Goal: Task Accomplishment & Management: Manage account settings

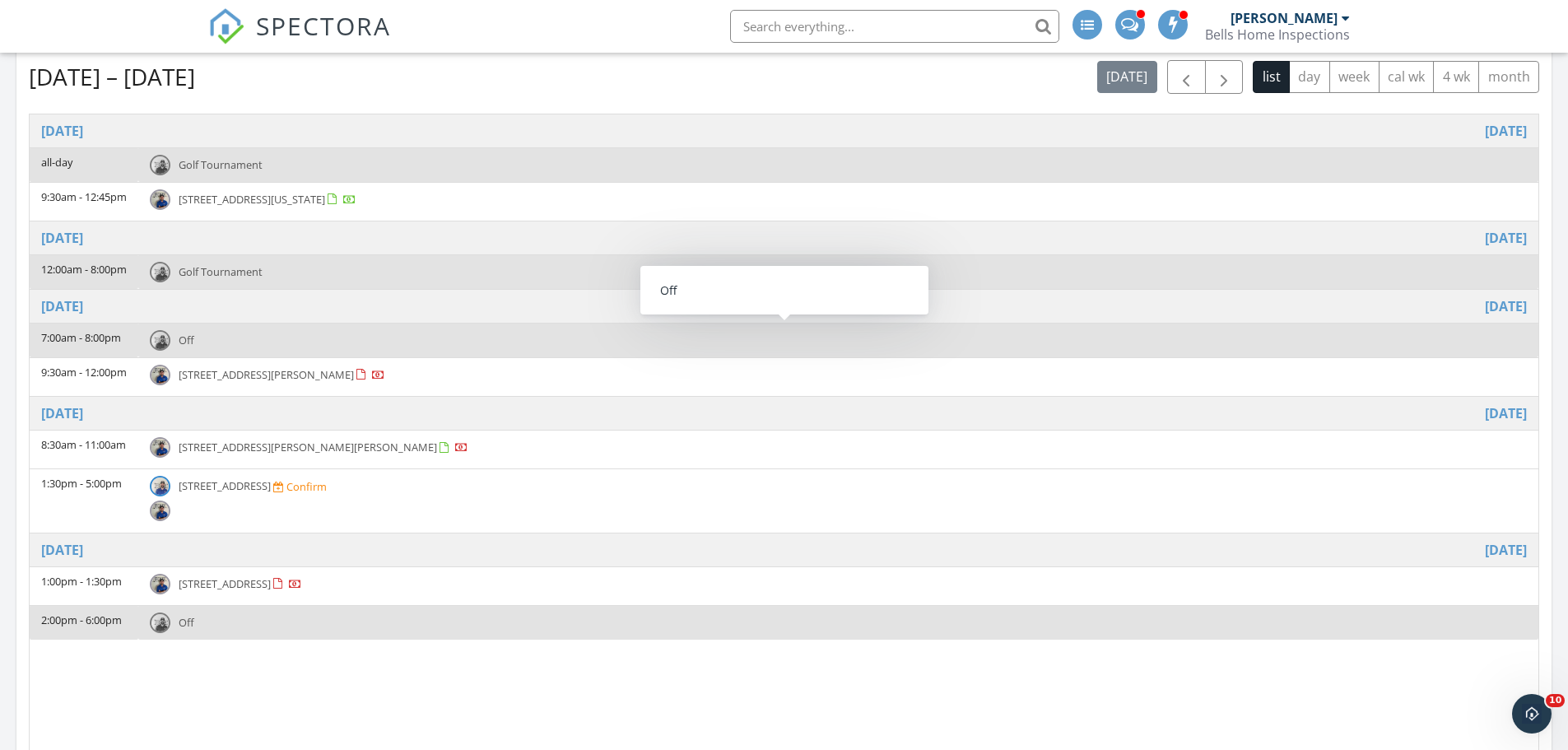
scroll to position [823, 0]
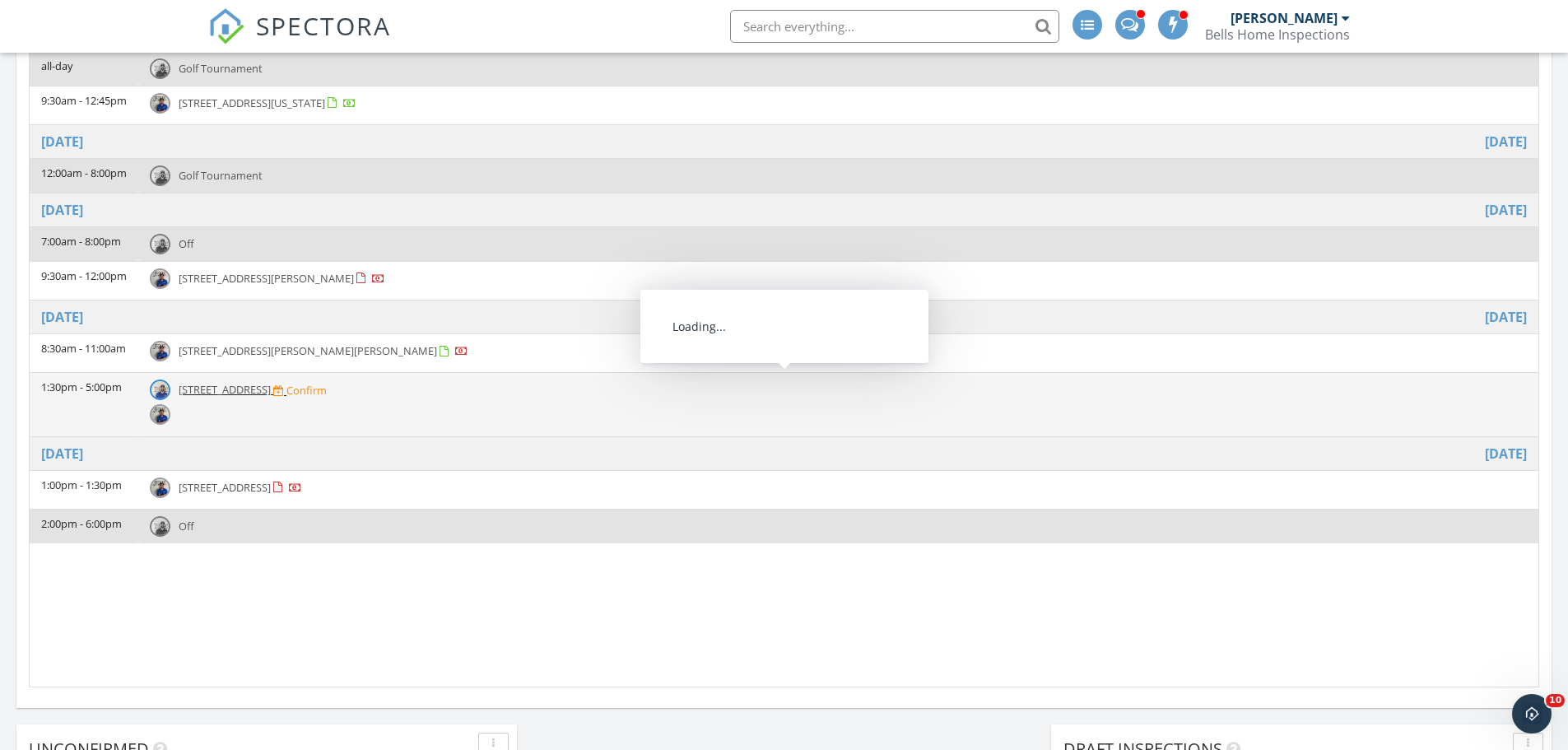
click at [256, 393] on span "2134 6th Ave N, St. Petersburg 33713" at bounding box center [224, 390] width 92 height 15
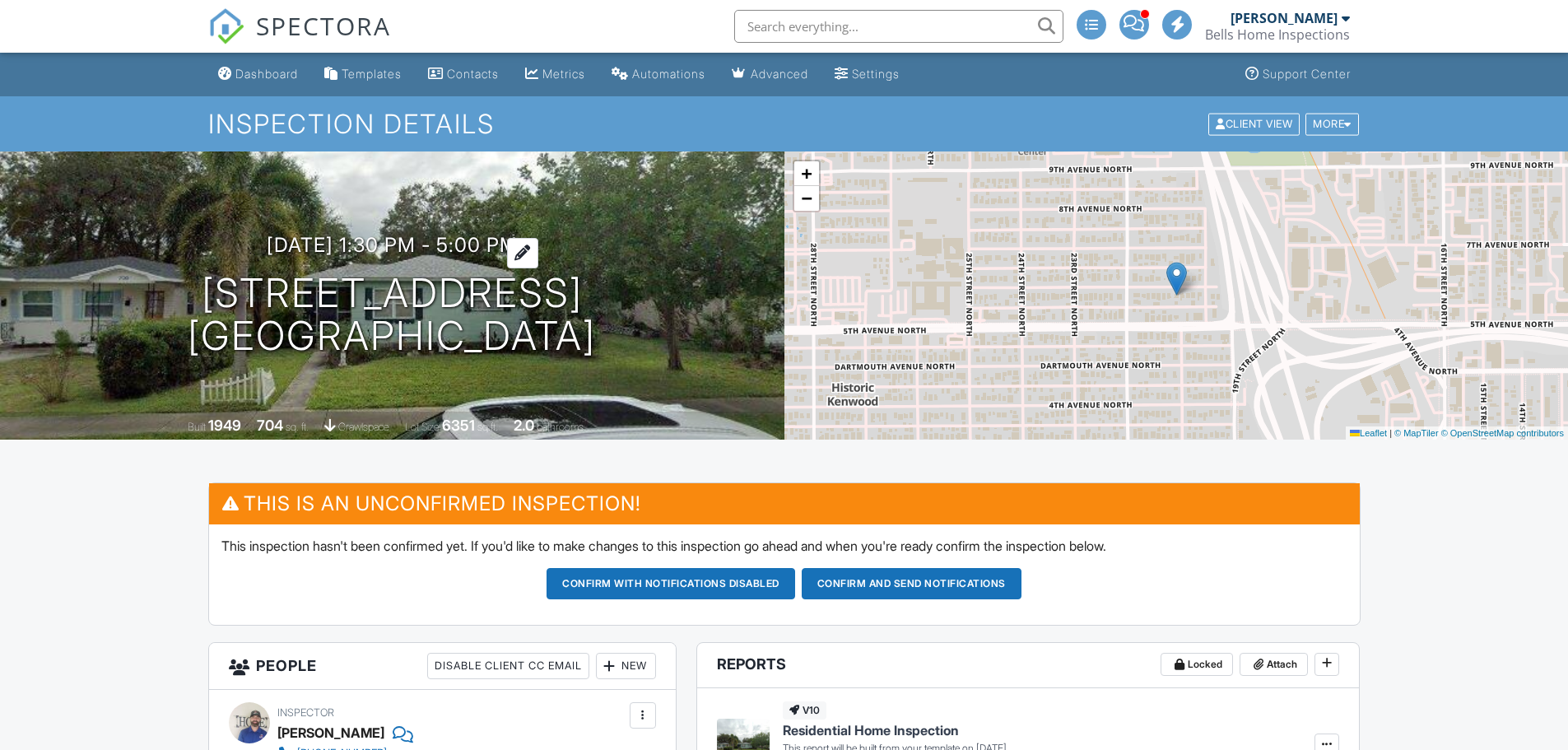
click at [409, 241] on h3 "10/01/2025 1:30 pm - 5:00 pm" at bounding box center [392, 245] width 251 height 22
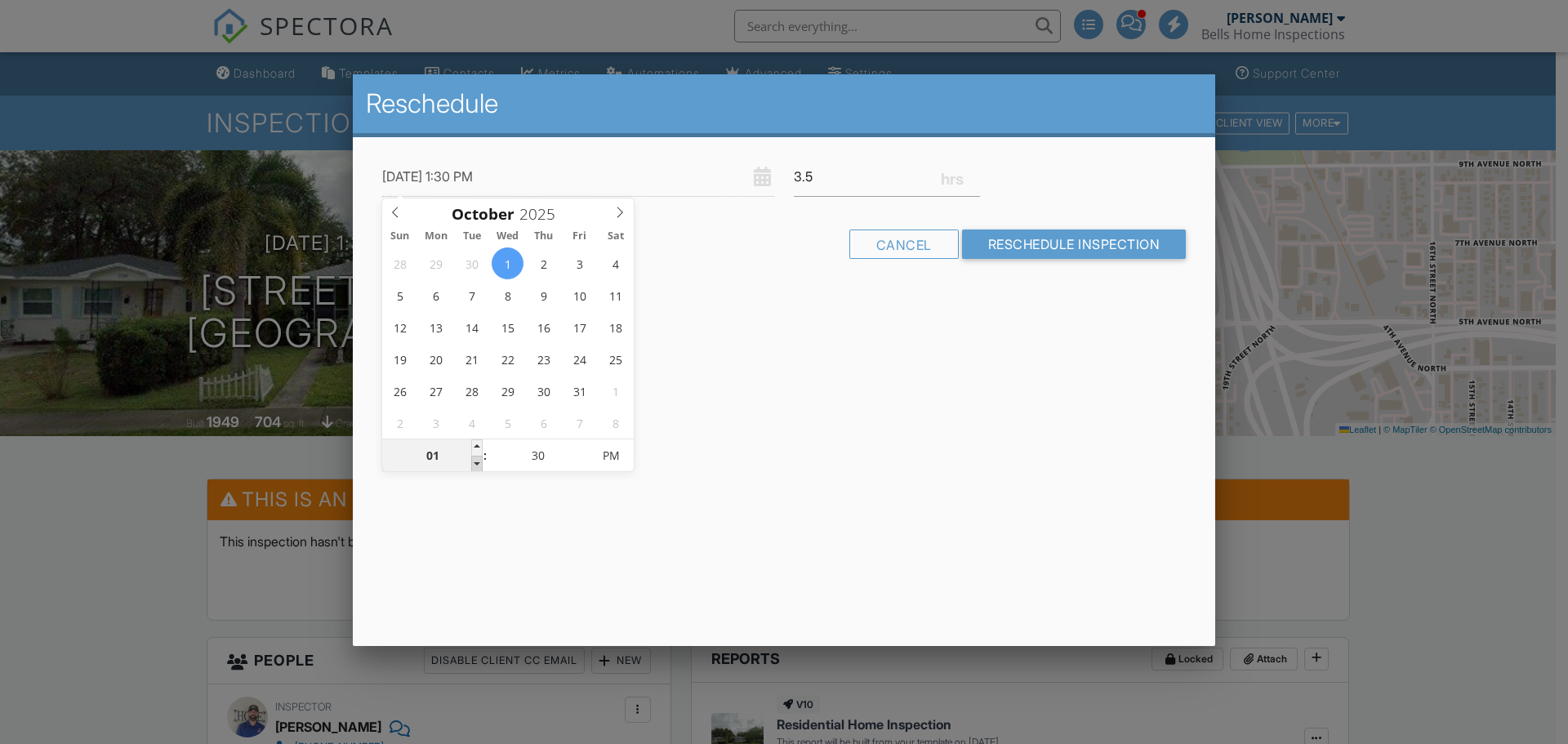
click at [474, 460] on span at bounding box center [476, 464] width 12 height 16
type input "10/01/2025 12:30 PM"
type input "12"
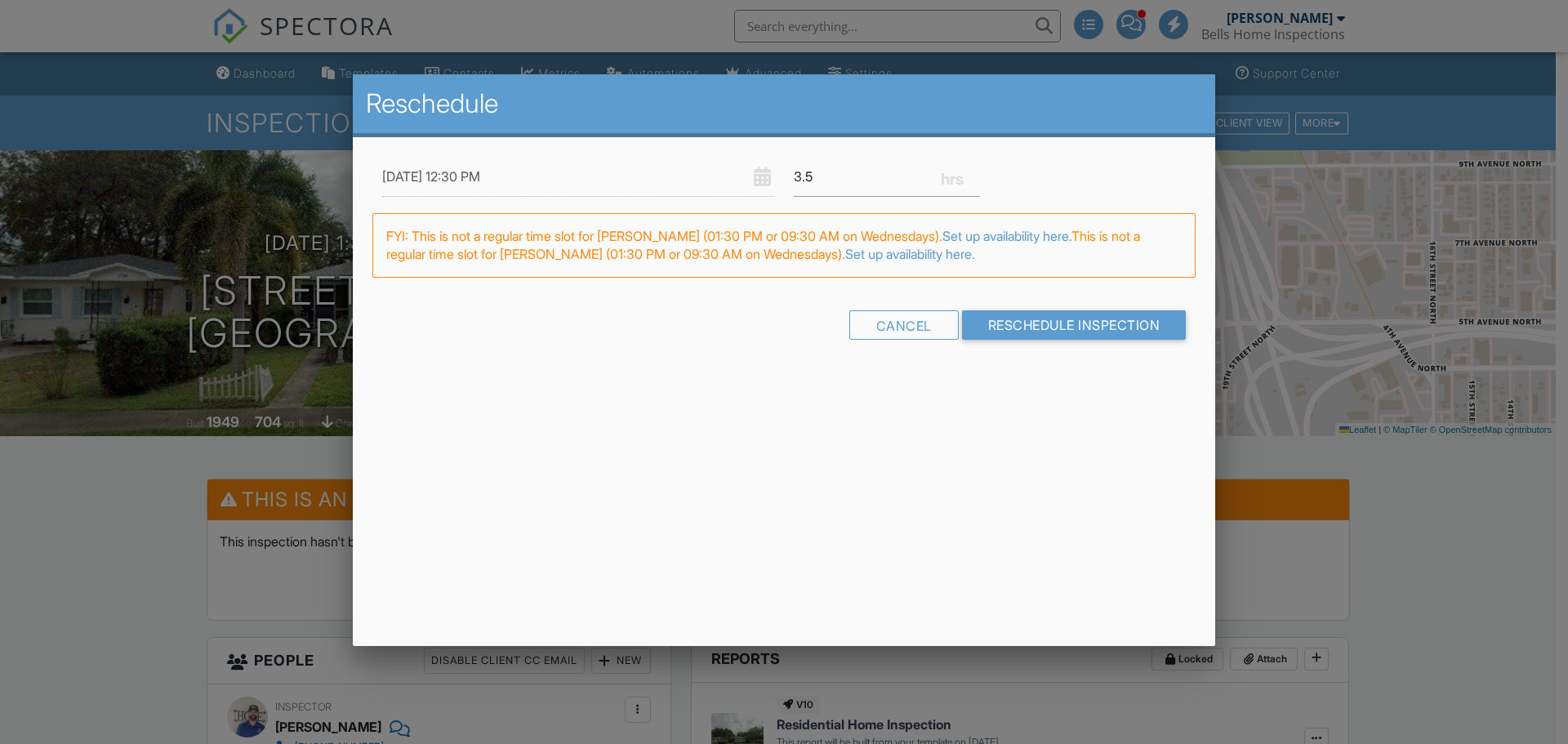
click at [743, 488] on div "Reschedule 10/01/2025 12:30 PM 3.5 Warning: this date/time is in the past. FYI:…" at bounding box center [784, 361] width 863 height 572
click at [1108, 324] on input "Reschedule Inspection" at bounding box center [1074, 324] width 225 height 29
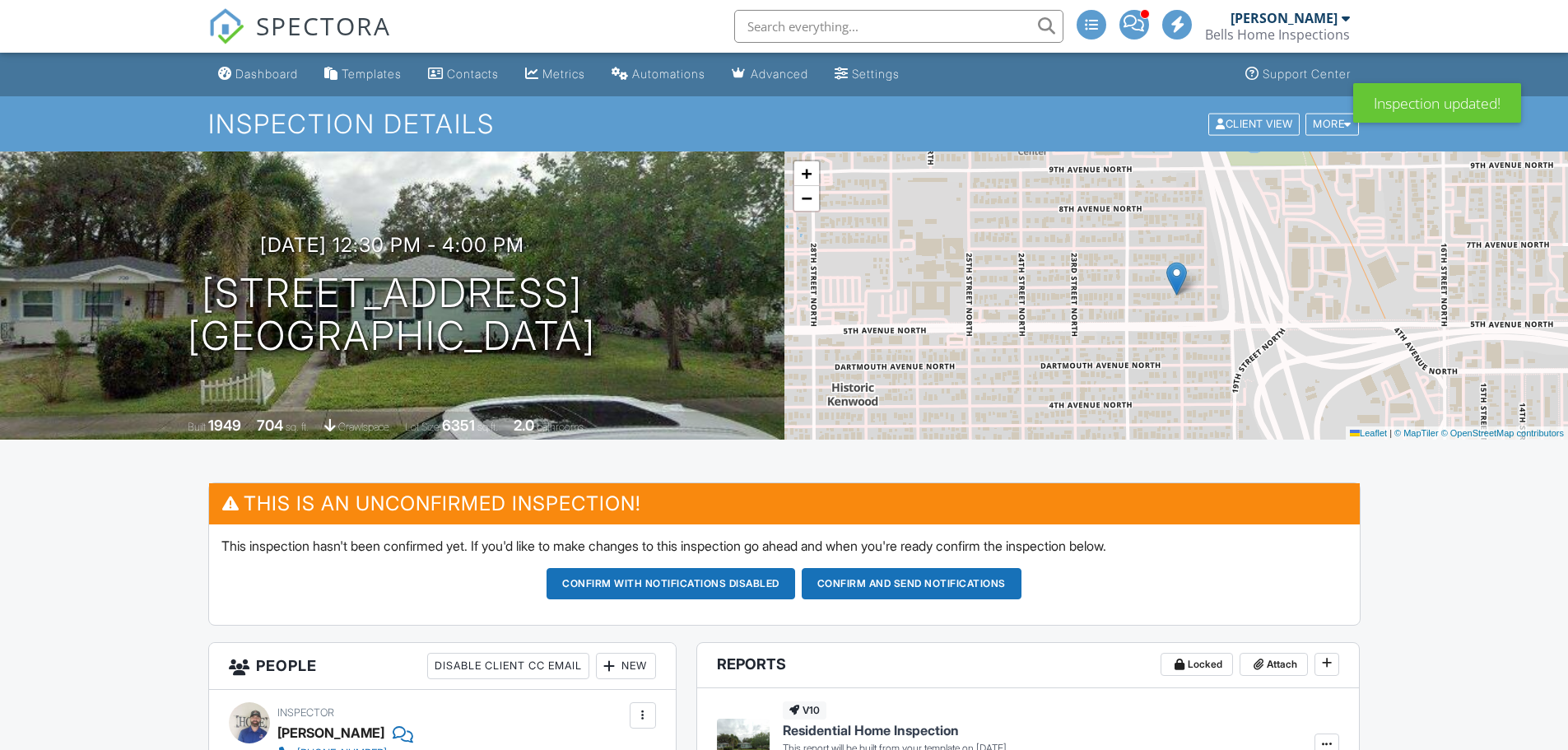
scroll to position [842, 0]
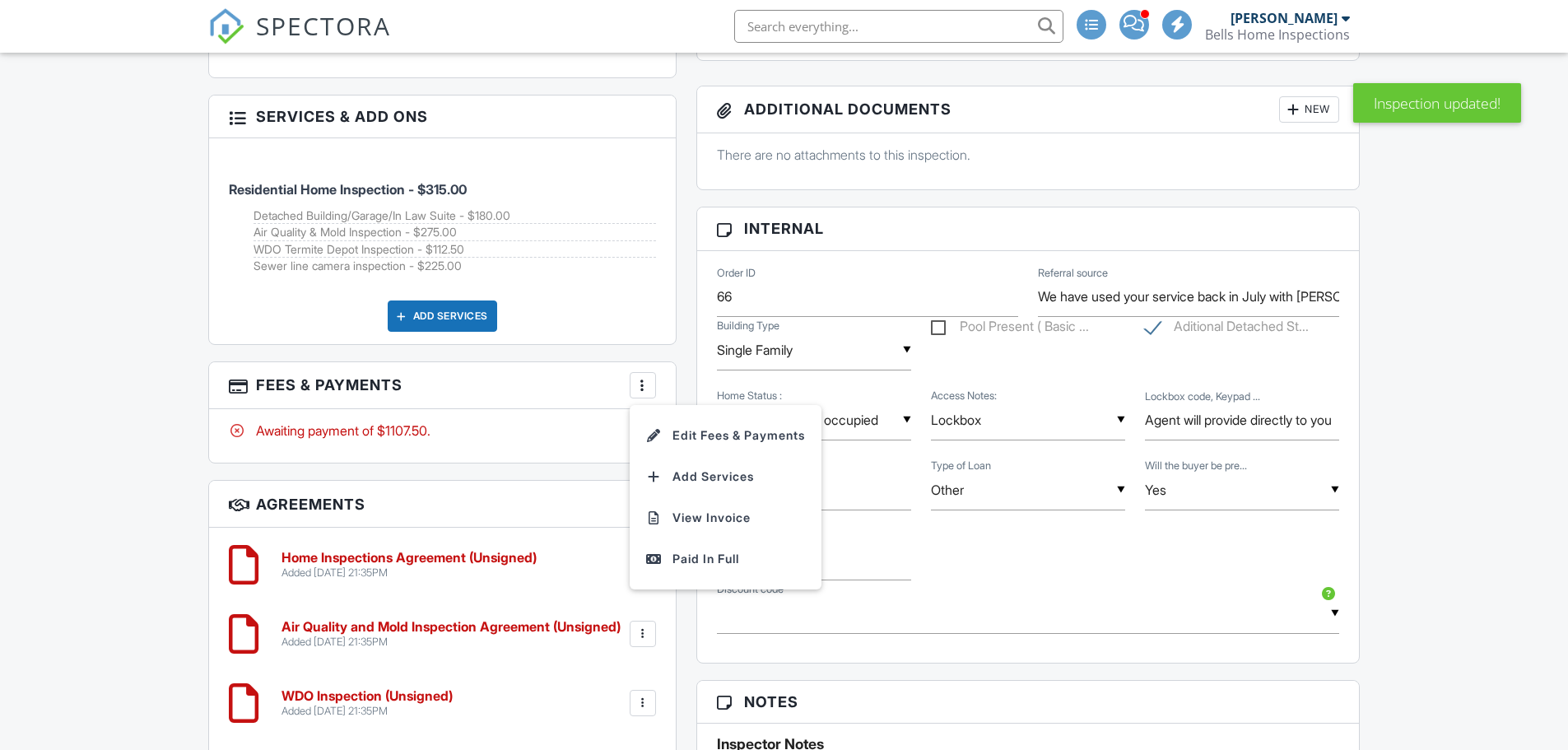
scroll to position [0, 0]
click at [716, 514] on li "View Invoice" at bounding box center [725, 518] width 172 height 41
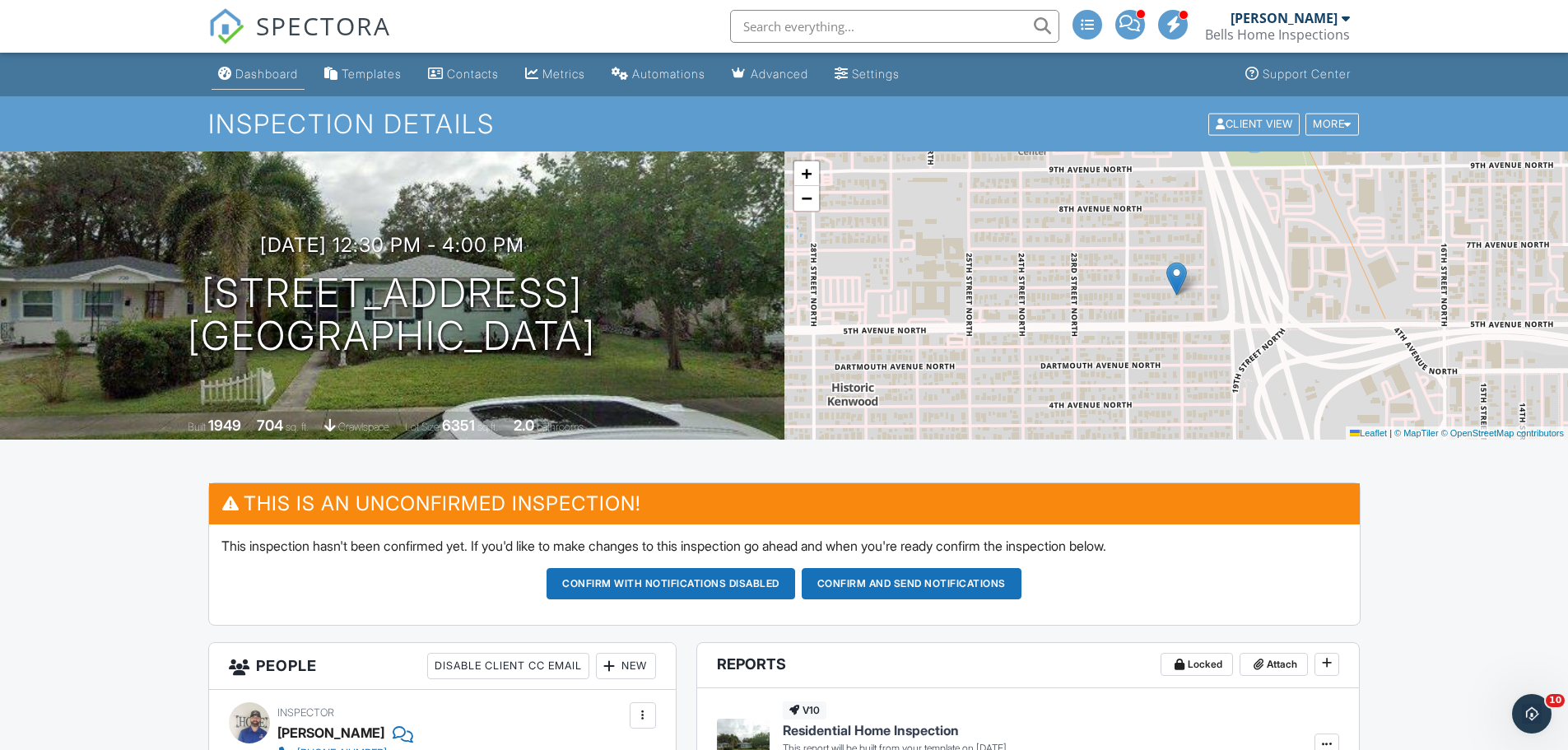
click at [292, 72] on div "Dashboard" at bounding box center [267, 73] width 63 height 14
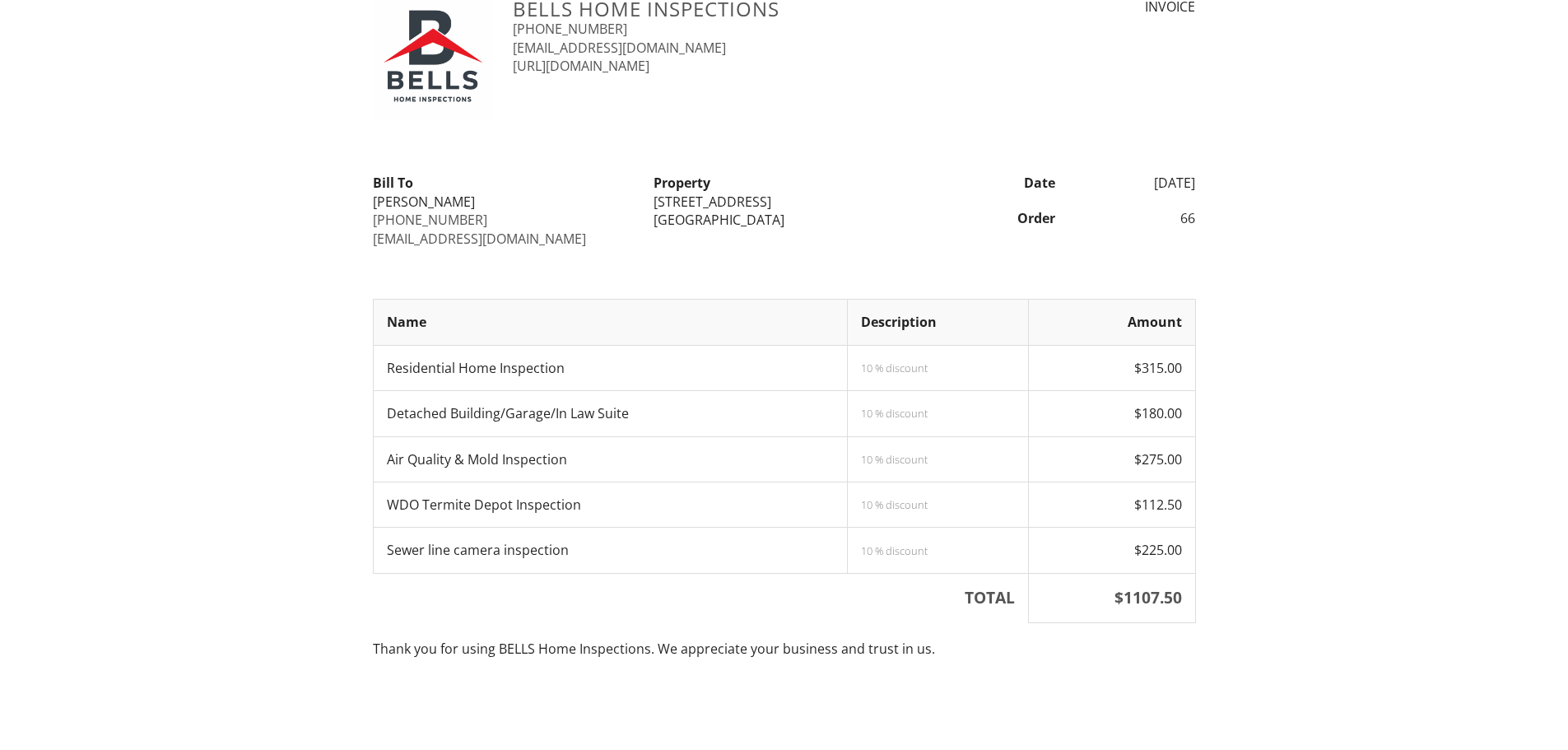
scroll to position [118, 0]
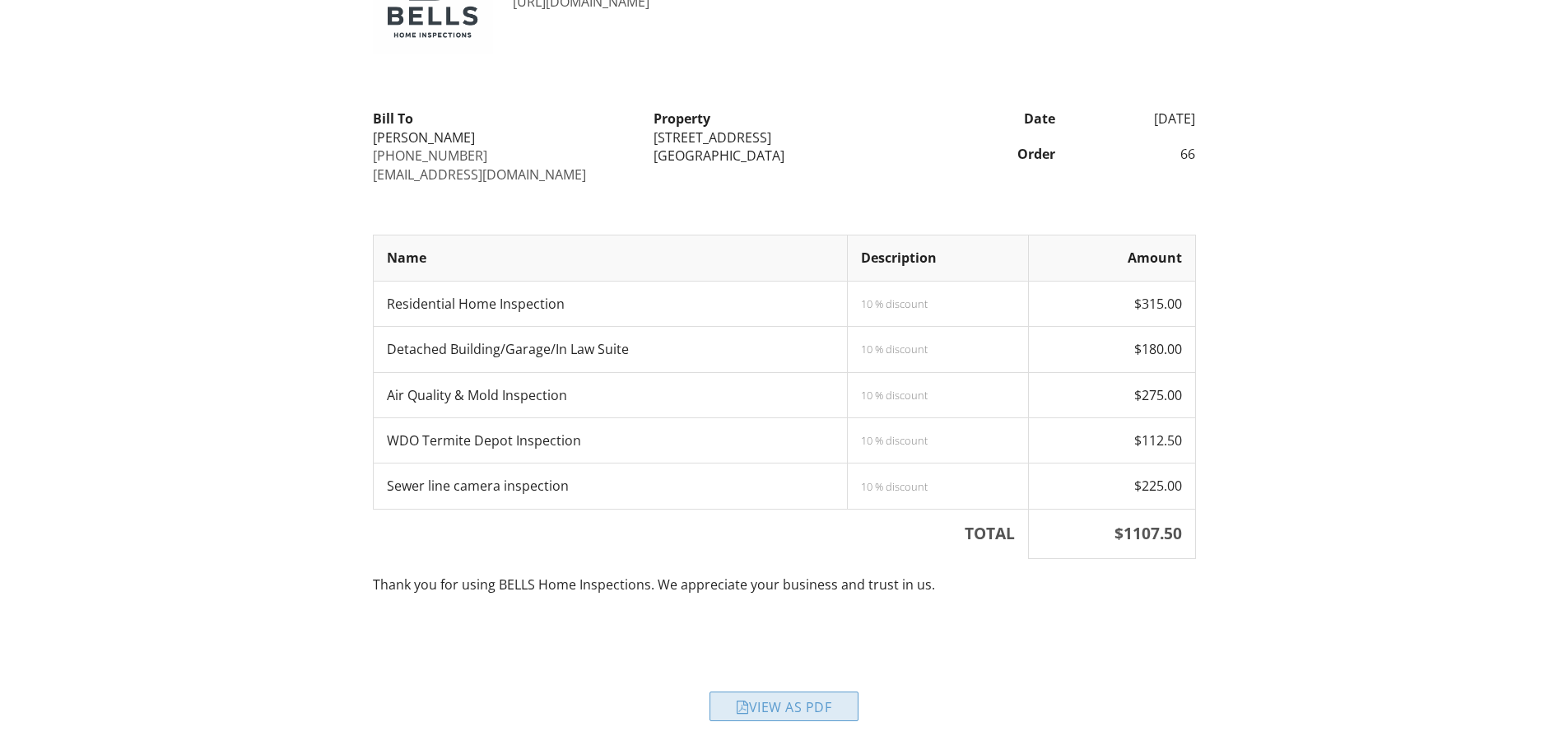
click at [792, 716] on div "View as PDF" at bounding box center [784, 706] width 149 height 30
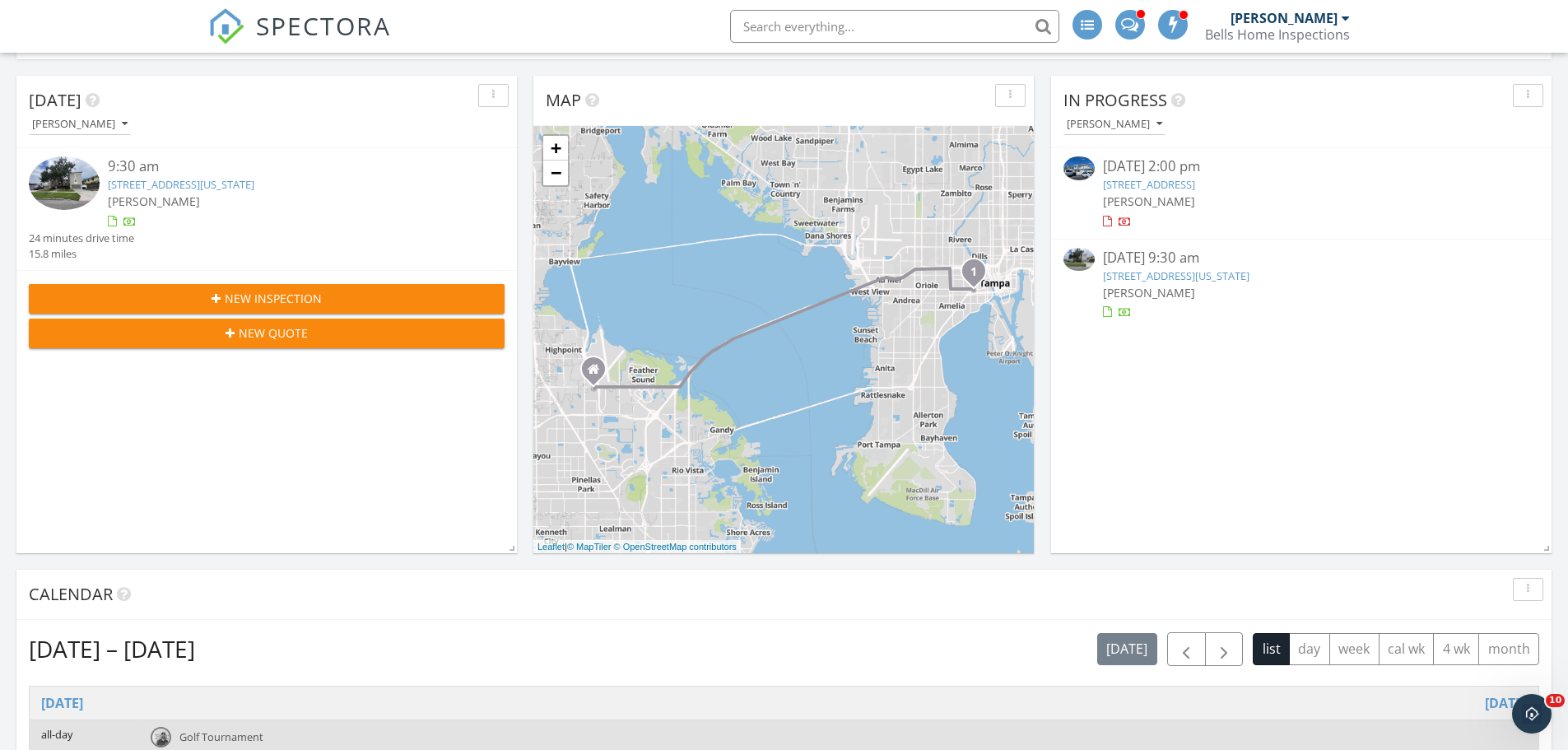
scroll to position [412, 0]
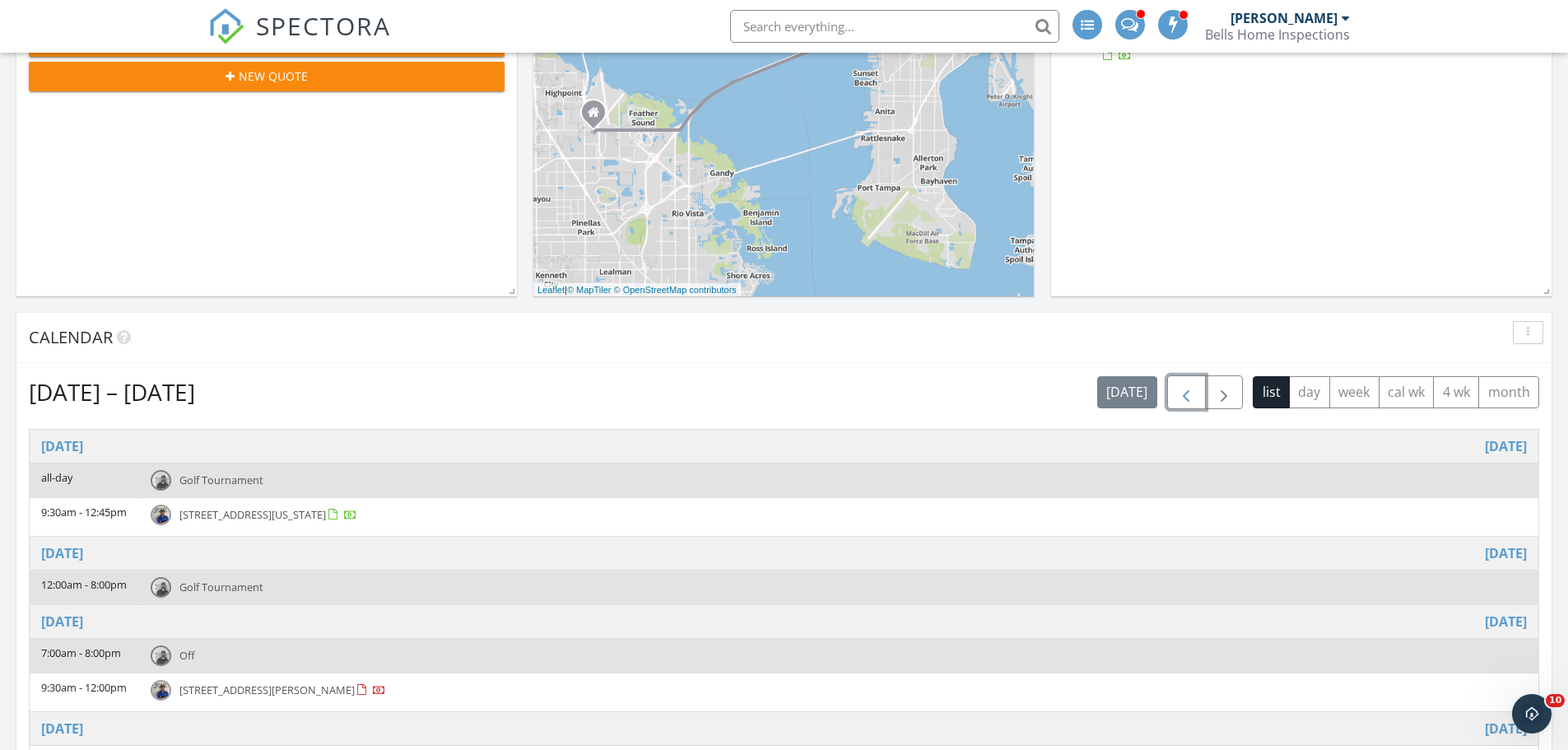
click at [1188, 397] on span "button" at bounding box center [1187, 392] width 20 height 20
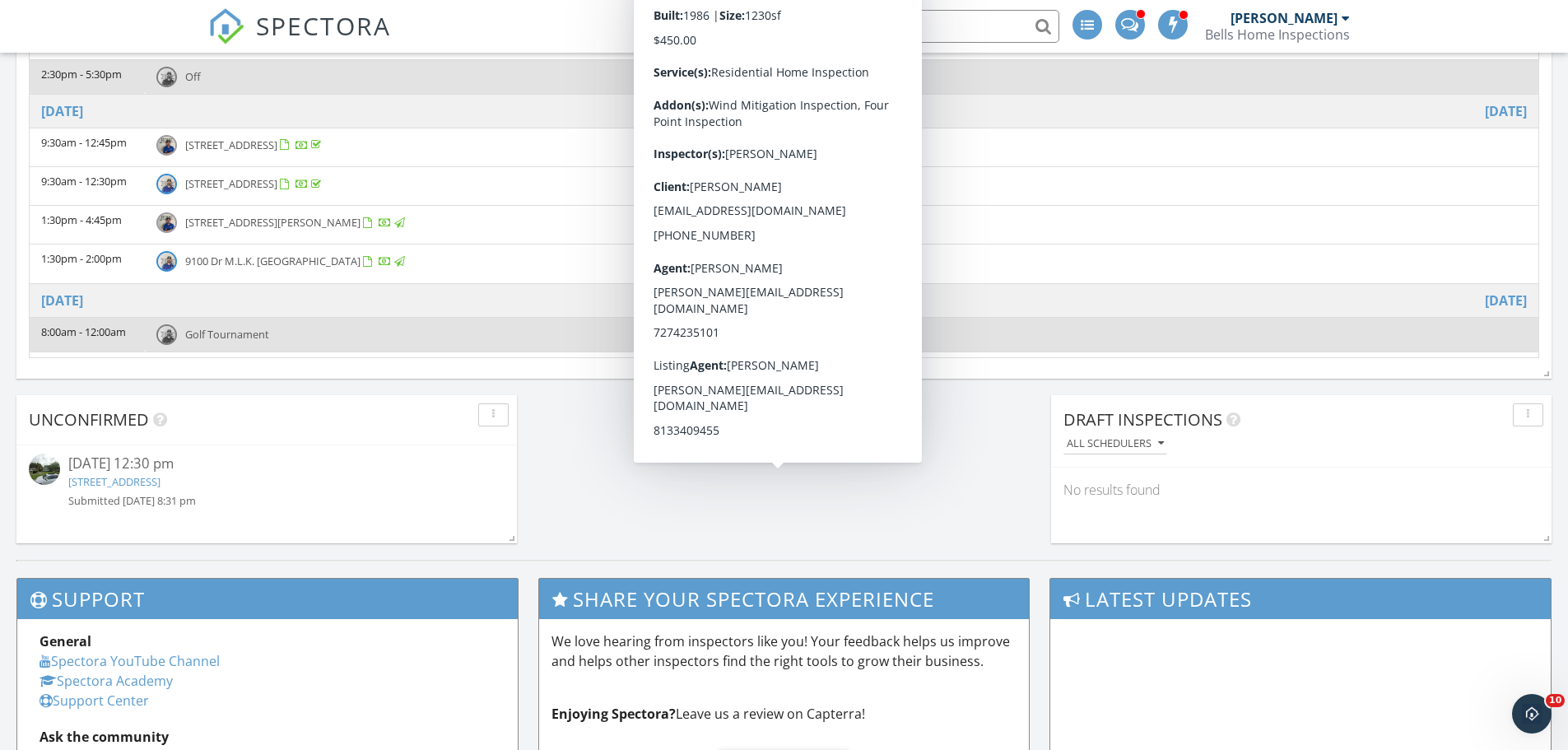
scroll to position [337, 0]
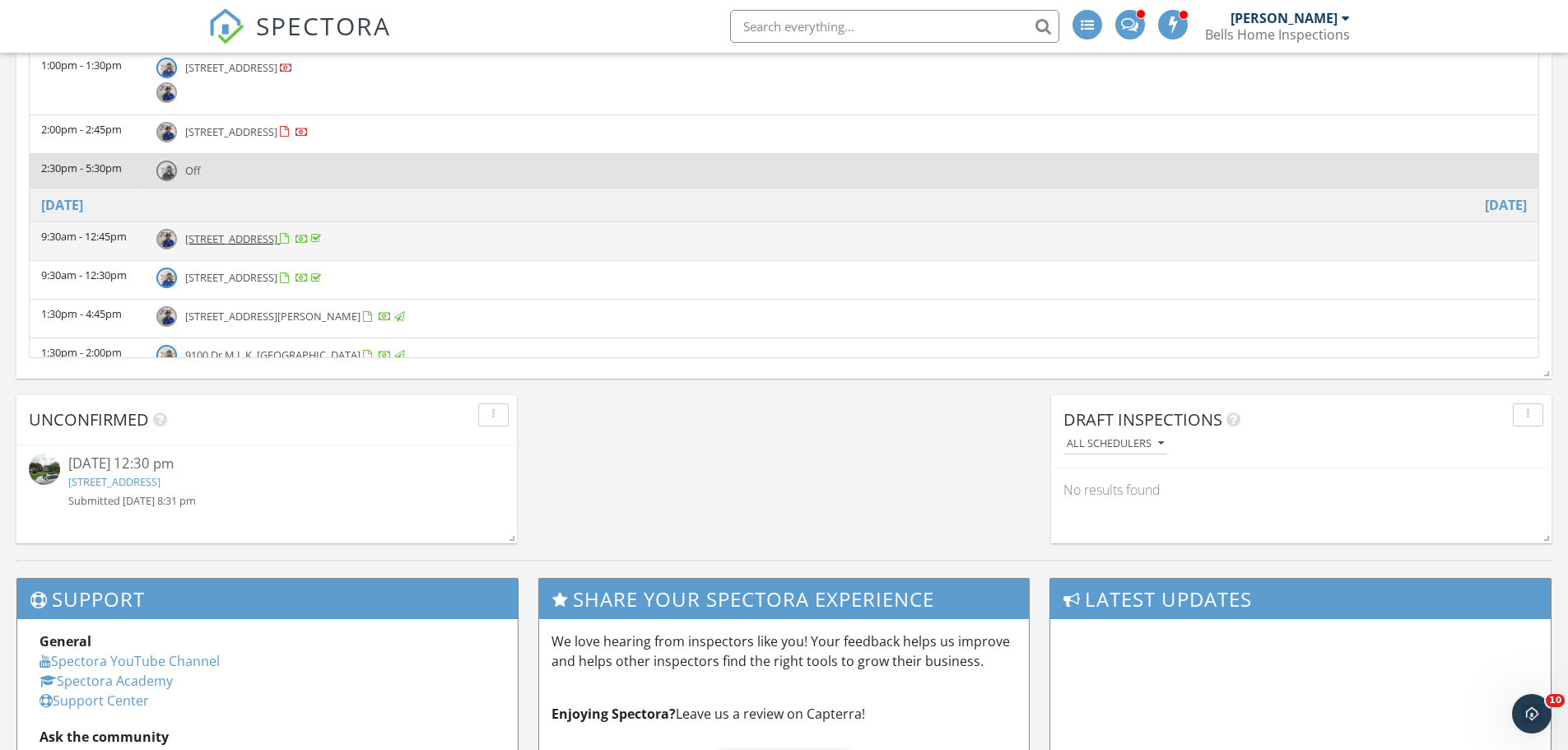
click at [278, 241] on span "1821 Shady Cove Dr, Holiday 34691" at bounding box center [231, 238] width 92 height 15
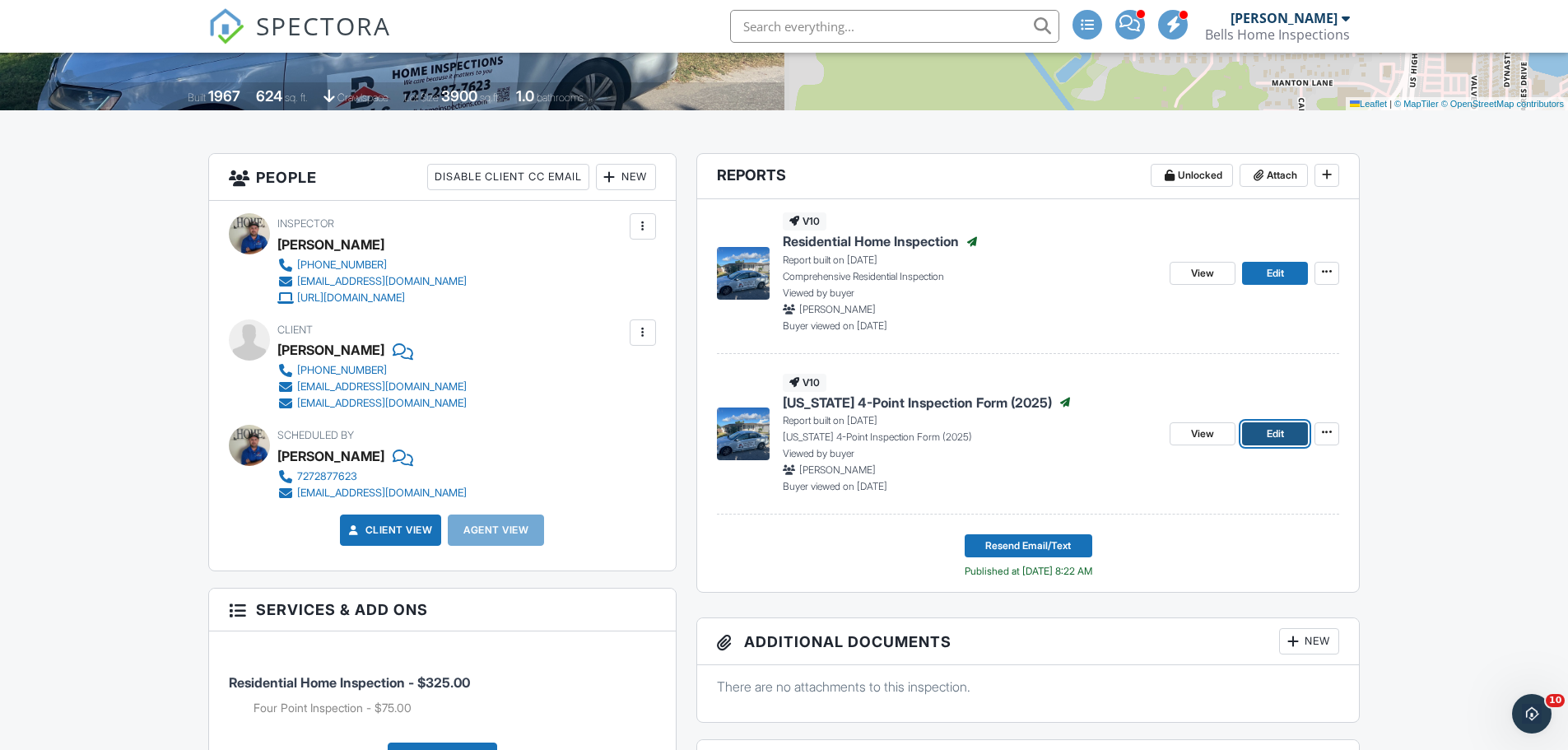
click at [1276, 439] on span "Edit" at bounding box center [1275, 434] width 17 height 16
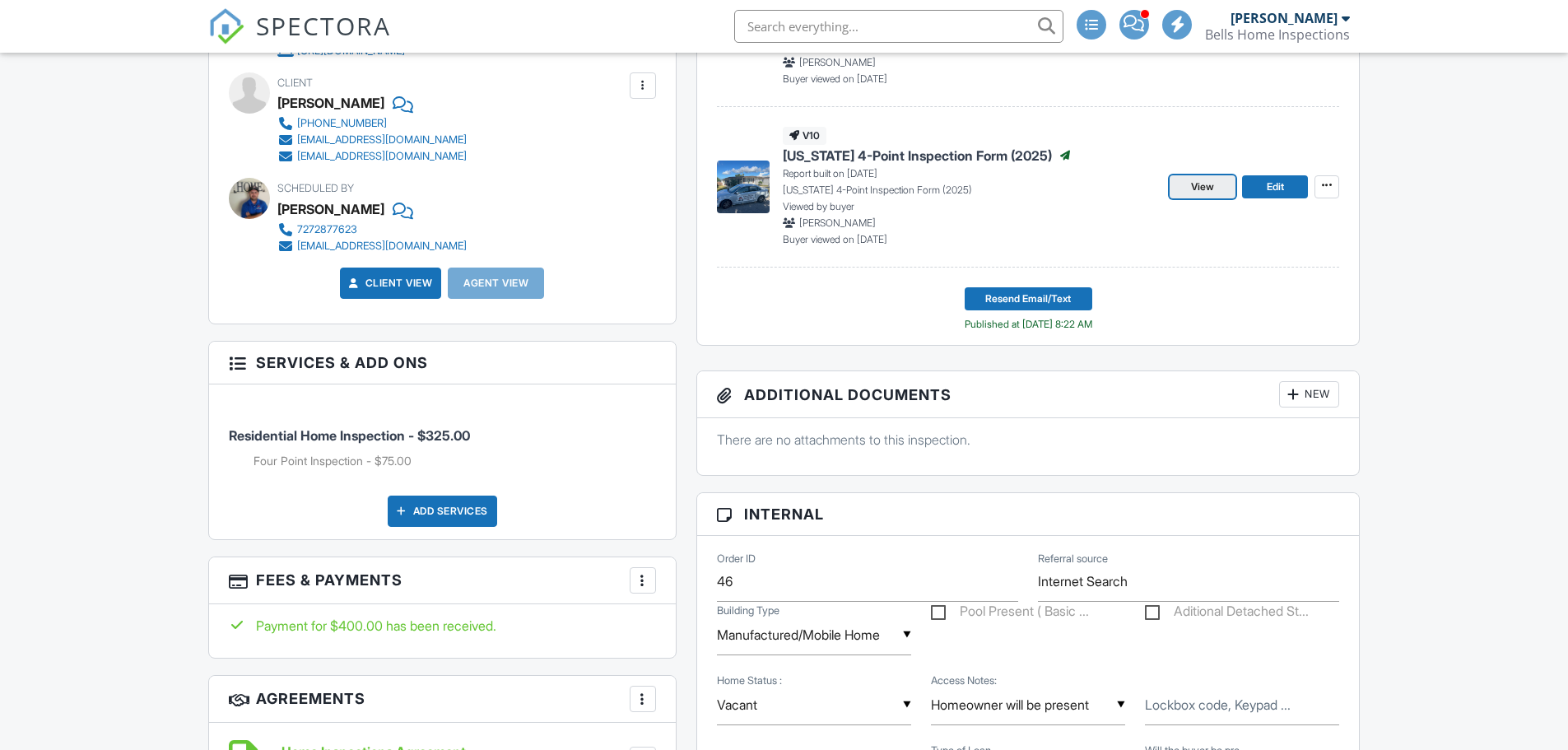
click at [1202, 185] on span "View" at bounding box center [1203, 186] width 23 height 16
